Goal: Find specific page/section: Find specific page/section

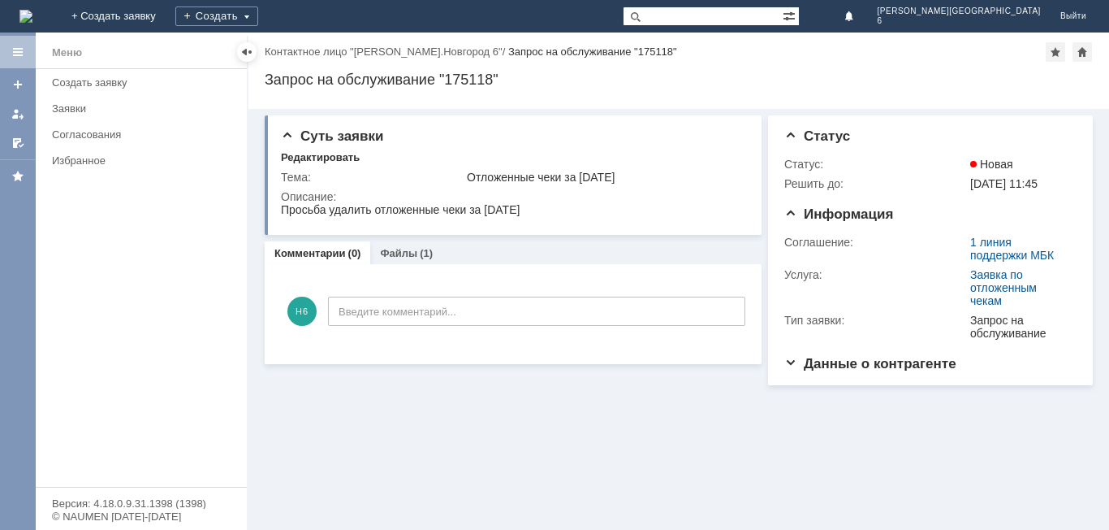
click at [58, 48] on div "Меню" at bounding box center [67, 52] width 30 height 19
